Goal: Task Accomplishment & Management: Use online tool/utility

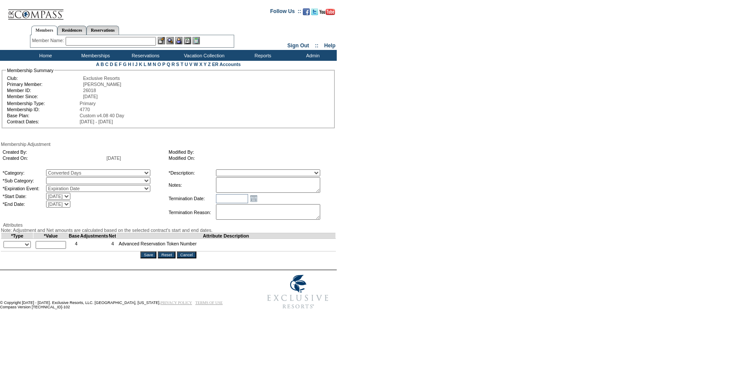
select select "1069"
click at [64, 179] on select "Converted Days" at bounding box center [98, 180] width 104 height 7
click at [240, 176] on select "Membership/Transfer Fee Adjustment Membership Fee Adjustment Add-On Fee Adjustm…" at bounding box center [268, 172] width 104 height 7
select select "275"
click at [232, 171] on select "Membership/Transfer Fee Adjustment Membership Fee Adjustment Add-On Fee Adjustm…" at bounding box center [268, 172] width 104 height 7
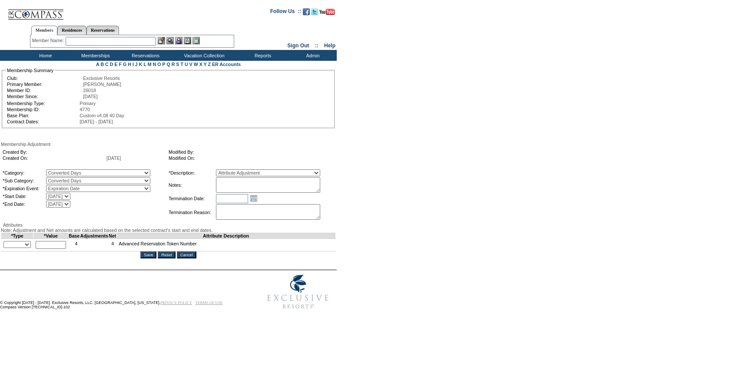
click at [249, 182] on textarea at bounding box center [268, 185] width 104 height 16
paste textarea "[PERSON_NAME]'s case [DATE], converting 5 days from 24/25 to 1 AR in 25/26."
type textarea "[PERSON_NAME]'s case [DATE], converting 5 days from 24/25 to 1 AR in 25/26."
click at [29, 248] on select "+ - Override" at bounding box center [16, 244] width 27 height 7
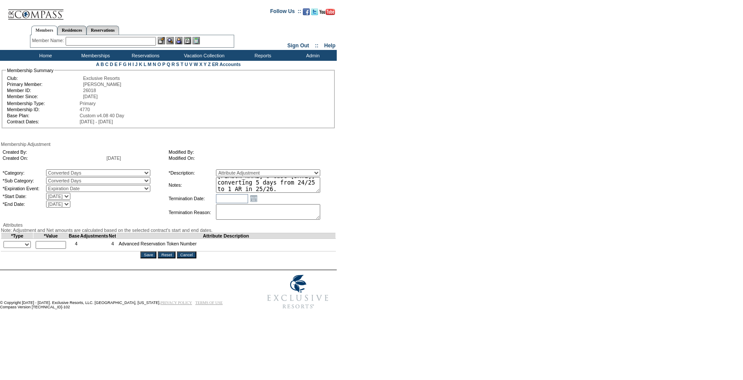
select select "1"
click at [6, 248] on select "+ - Override" at bounding box center [16, 244] width 27 height 7
click at [63, 249] on input "text" at bounding box center [51, 245] width 30 height 8
type input "1"
click at [395, 233] on form "Follow Us ::" at bounding box center [370, 158] width 740 height 312
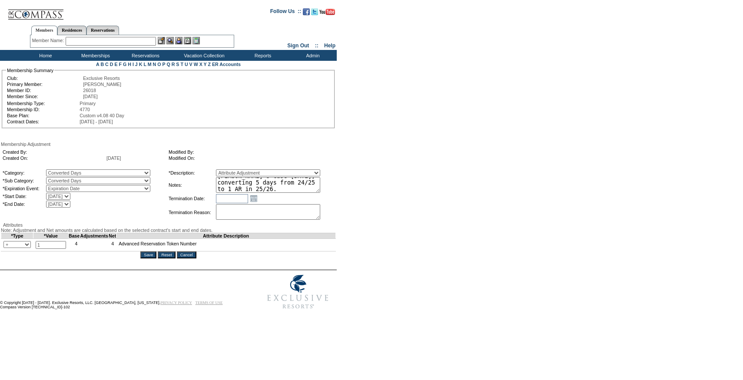
click at [154, 259] on input "Save" at bounding box center [148, 255] width 16 height 7
